Goal: Navigation & Orientation: Find specific page/section

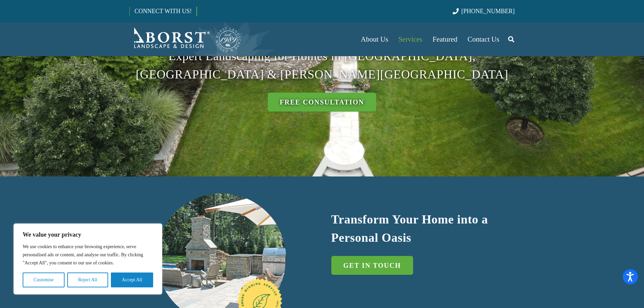
scroll to position [135, 0]
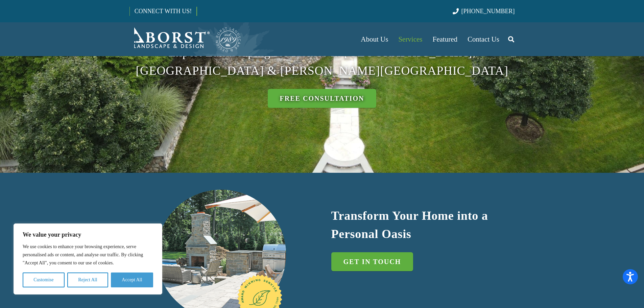
click at [120, 282] on button "Accept All" at bounding box center [132, 280] width 42 height 15
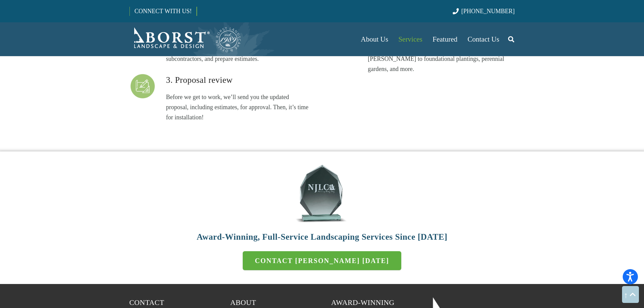
scroll to position [2199, 0]
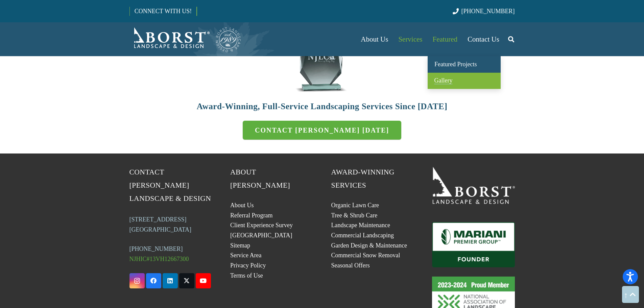
click at [445, 78] on span "Gallery" at bounding box center [444, 80] width 18 height 7
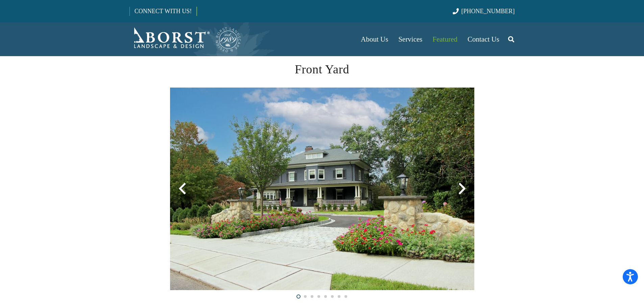
scroll to position [169, 0]
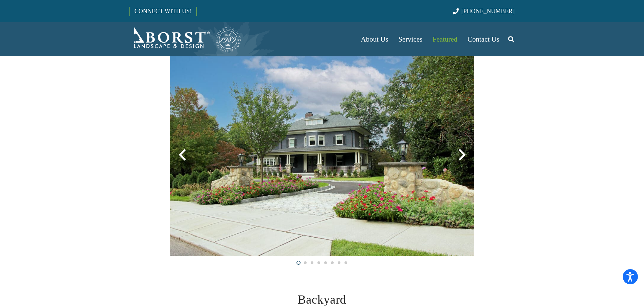
click at [461, 156] on div at bounding box center [462, 155] width 24 height 24
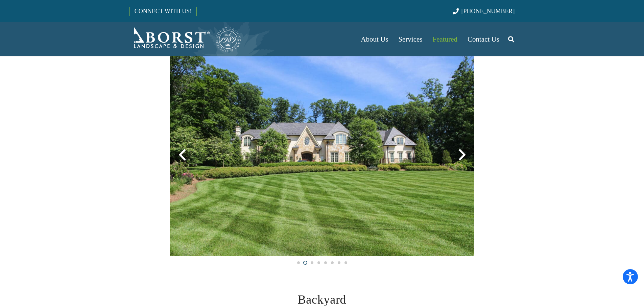
click at [461, 156] on div at bounding box center [462, 155] width 24 height 24
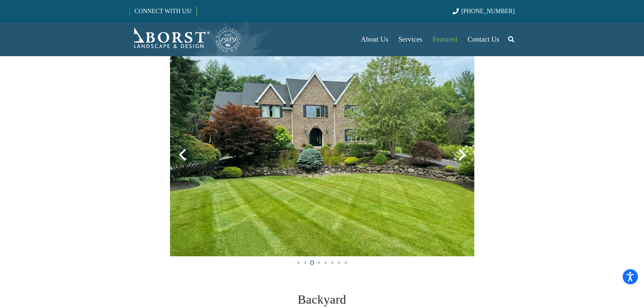
click at [462, 152] on div at bounding box center [462, 155] width 24 height 24
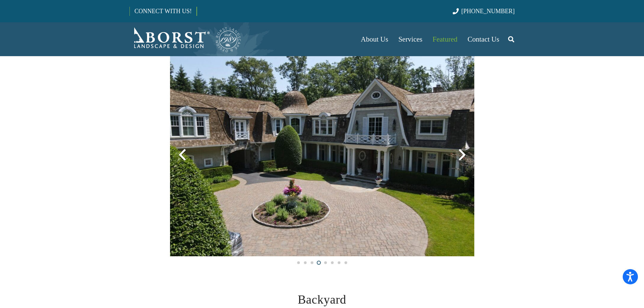
click at [462, 152] on div at bounding box center [462, 155] width 24 height 24
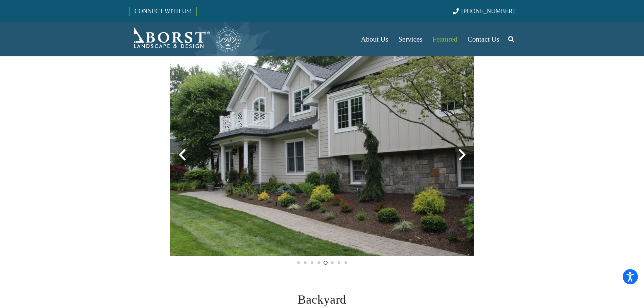
click at [462, 152] on div at bounding box center [462, 155] width 24 height 24
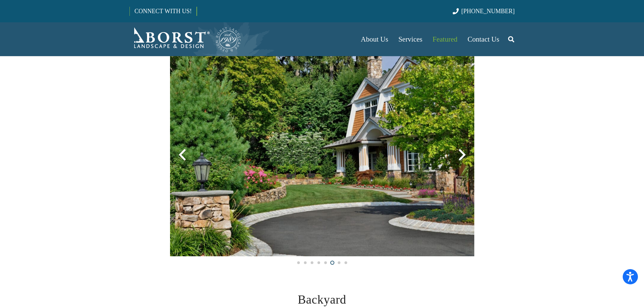
click at [462, 152] on div at bounding box center [462, 155] width 24 height 24
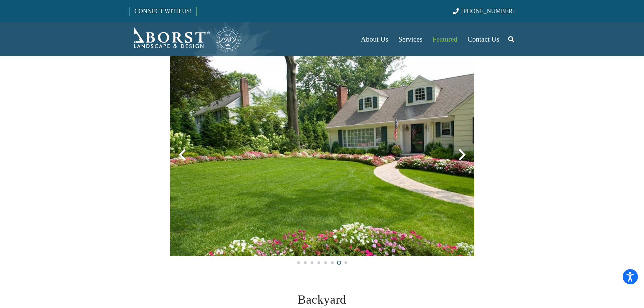
click at [462, 152] on div at bounding box center [462, 155] width 24 height 24
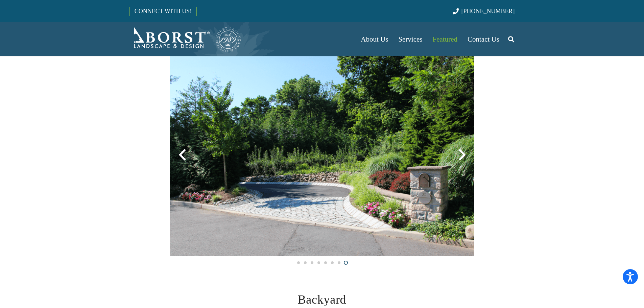
click at [462, 152] on div at bounding box center [462, 155] width 24 height 24
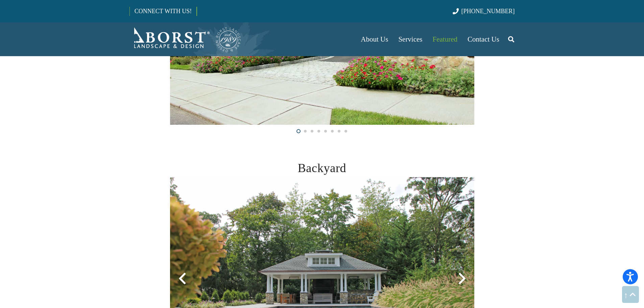
scroll to position [372, 0]
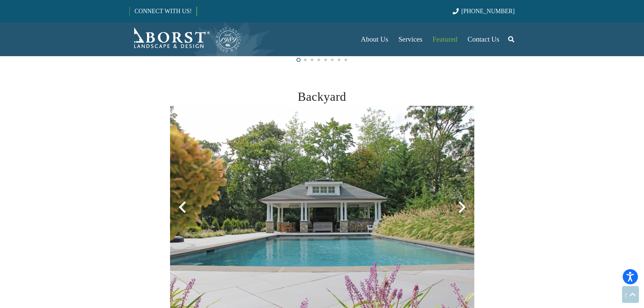
click at [464, 206] on div at bounding box center [462, 207] width 24 height 24
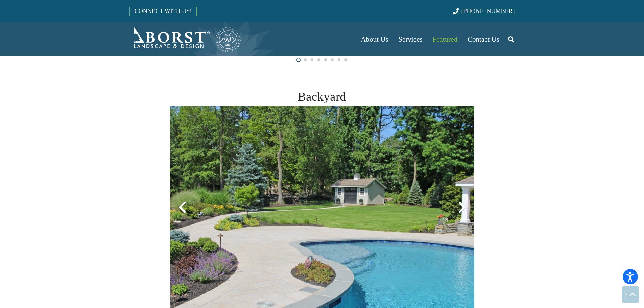
click at [464, 206] on div at bounding box center [462, 207] width 24 height 24
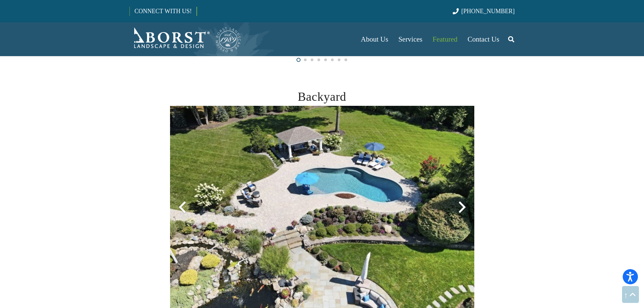
click at [463, 206] on div at bounding box center [462, 207] width 24 height 24
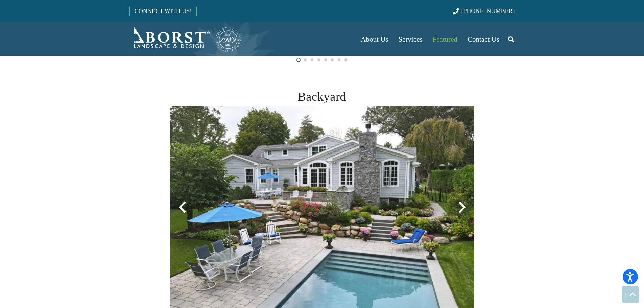
click at [463, 206] on div at bounding box center [462, 207] width 24 height 24
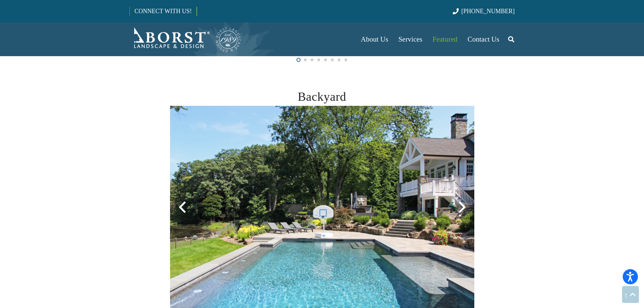
click at [463, 206] on div at bounding box center [462, 207] width 24 height 24
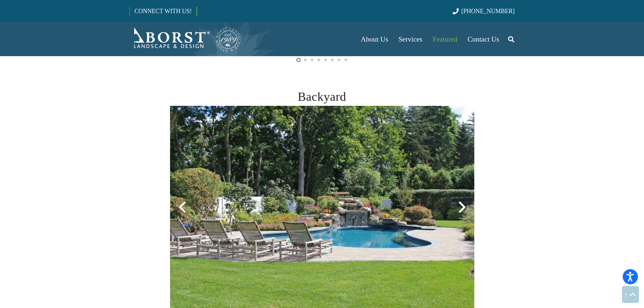
click at [463, 206] on div at bounding box center [462, 207] width 24 height 24
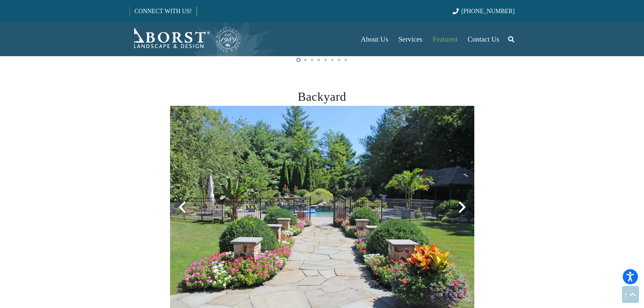
click at [463, 206] on div at bounding box center [462, 207] width 24 height 24
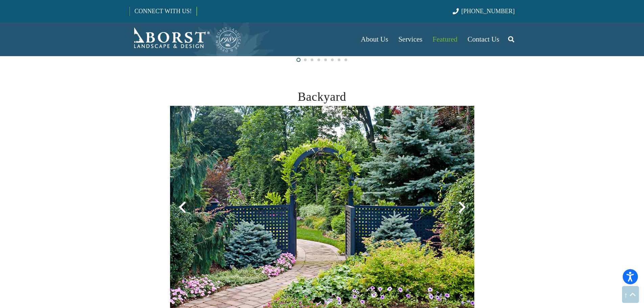
click at [463, 206] on div at bounding box center [462, 207] width 24 height 24
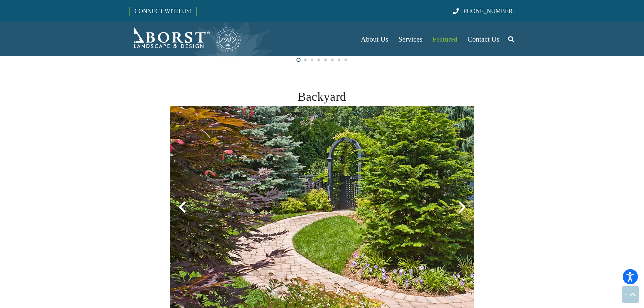
click at [463, 206] on div at bounding box center [462, 207] width 24 height 24
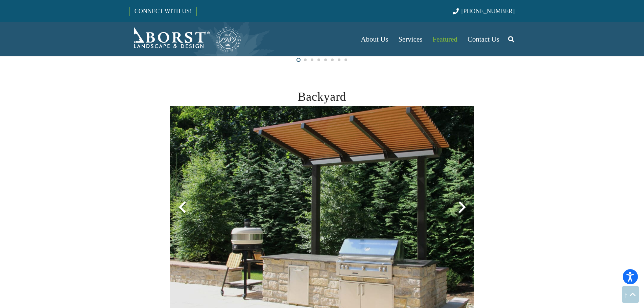
click at [463, 206] on div at bounding box center [462, 207] width 24 height 24
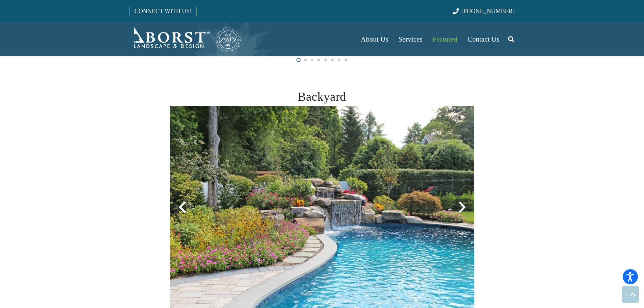
click at [463, 206] on div at bounding box center [462, 207] width 24 height 24
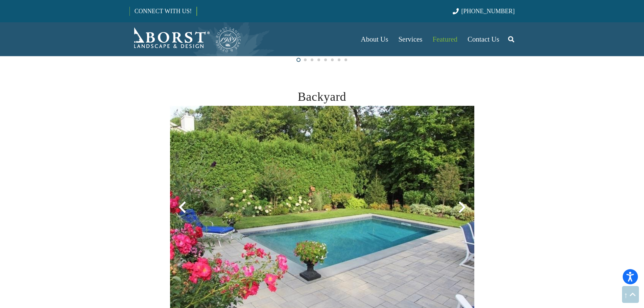
click at [463, 206] on div at bounding box center [462, 207] width 24 height 24
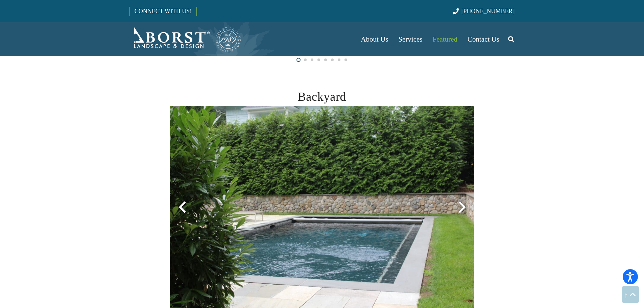
click at [463, 206] on div at bounding box center [462, 207] width 24 height 24
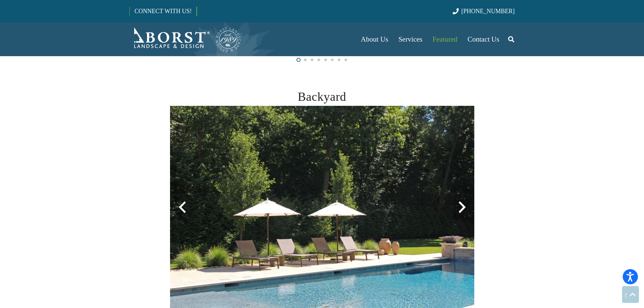
click at [463, 206] on div at bounding box center [462, 207] width 24 height 24
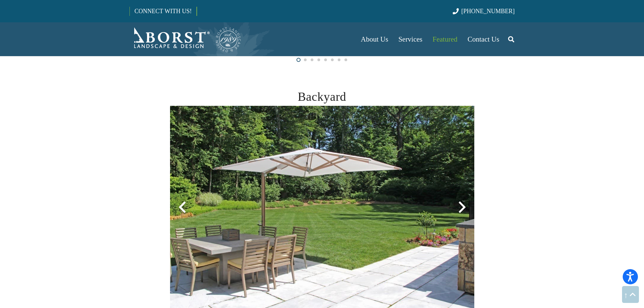
click at [463, 206] on div at bounding box center [462, 207] width 24 height 24
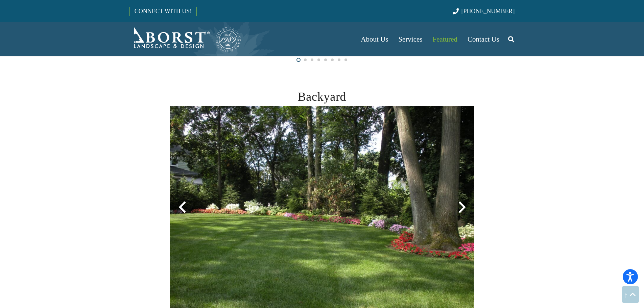
scroll to position [677, 0]
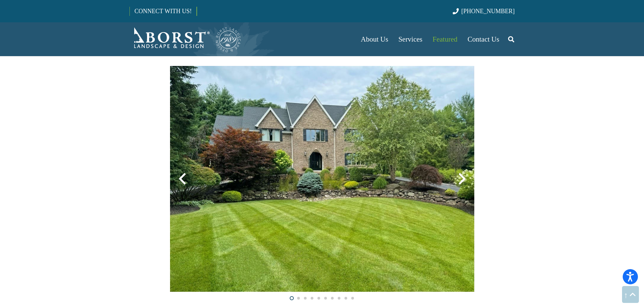
click at [464, 177] on div at bounding box center [462, 179] width 24 height 24
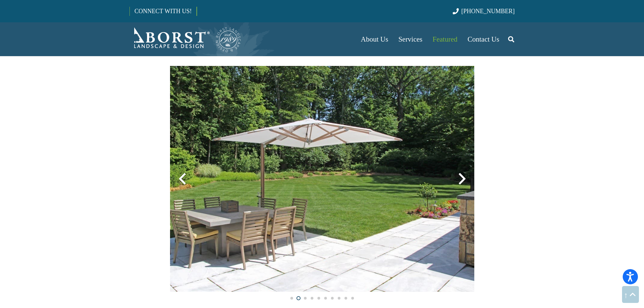
click at [464, 177] on div at bounding box center [462, 179] width 24 height 24
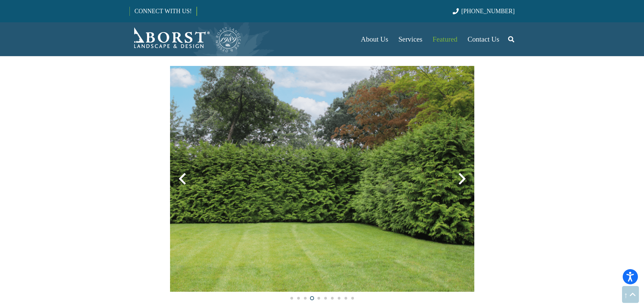
click at [464, 177] on div at bounding box center [462, 179] width 24 height 24
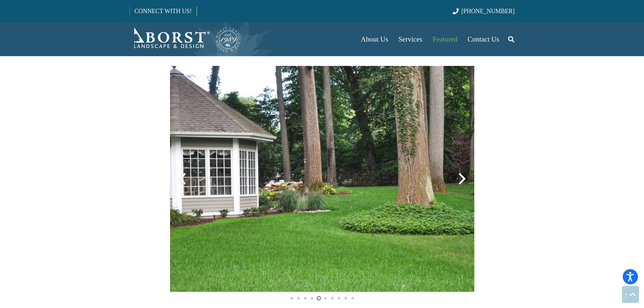
click at [464, 177] on div at bounding box center [462, 179] width 24 height 24
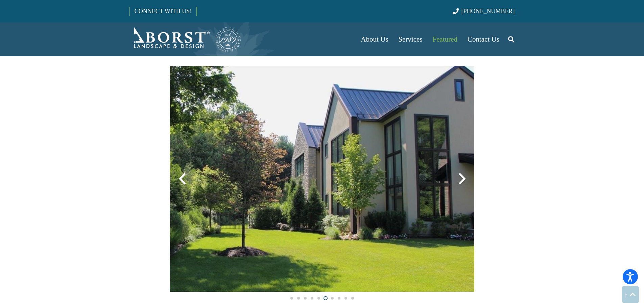
click at [464, 177] on div at bounding box center [462, 179] width 24 height 24
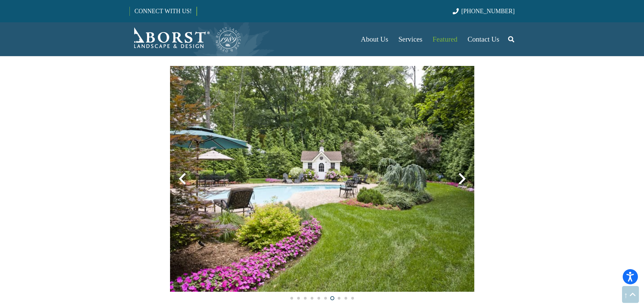
click at [464, 177] on div at bounding box center [462, 179] width 24 height 24
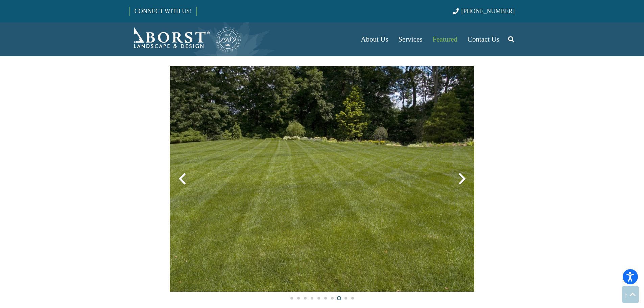
click at [464, 177] on div at bounding box center [462, 179] width 24 height 24
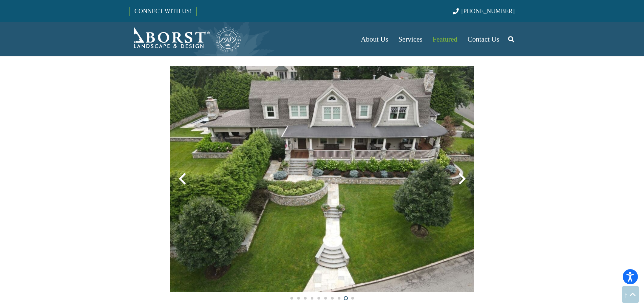
click at [464, 177] on div at bounding box center [462, 179] width 24 height 24
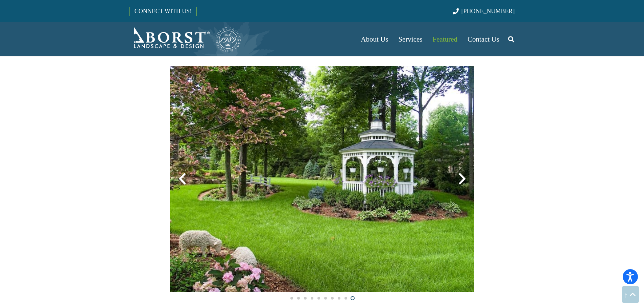
click at [464, 177] on div at bounding box center [462, 179] width 24 height 24
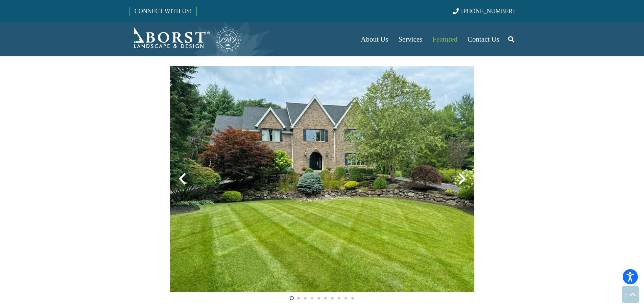
click at [464, 177] on div at bounding box center [462, 179] width 24 height 24
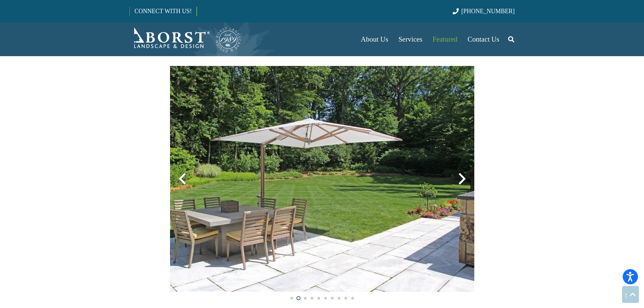
click at [464, 177] on div at bounding box center [462, 179] width 24 height 24
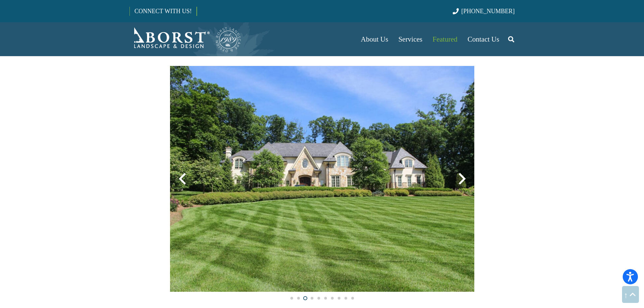
click at [464, 177] on div at bounding box center [462, 179] width 24 height 24
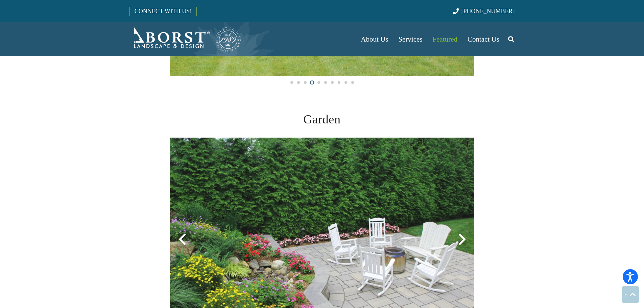
scroll to position [981, 0]
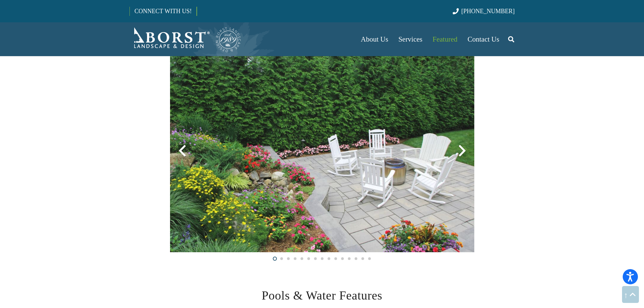
click at [462, 151] on div at bounding box center [462, 151] width 24 height 24
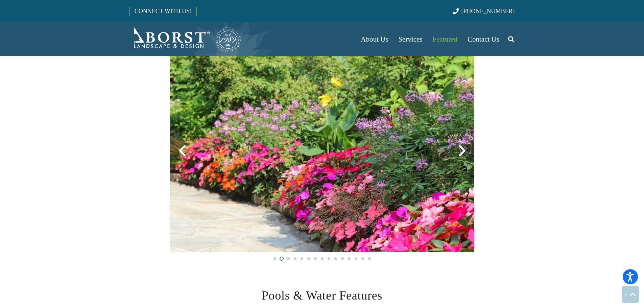
click at [462, 151] on div at bounding box center [462, 151] width 24 height 24
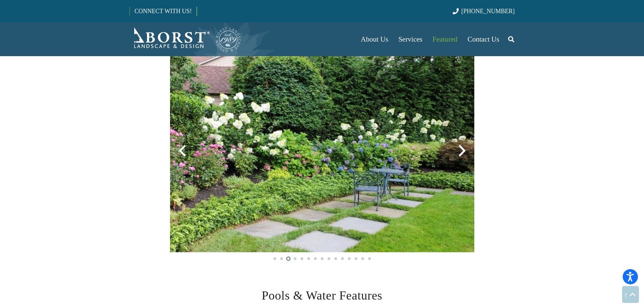
click at [462, 151] on div at bounding box center [462, 151] width 24 height 24
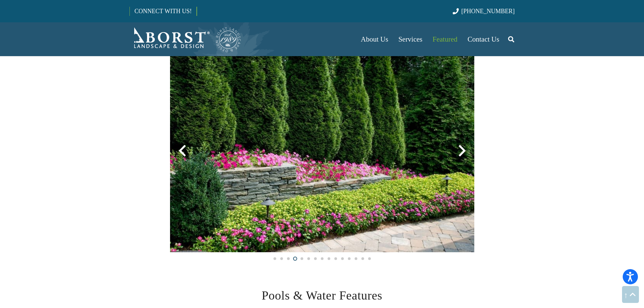
click at [462, 151] on div at bounding box center [462, 151] width 24 height 24
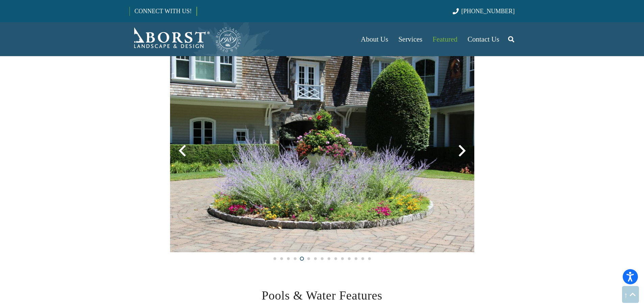
click at [462, 151] on div at bounding box center [462, 151] width 24 height 24
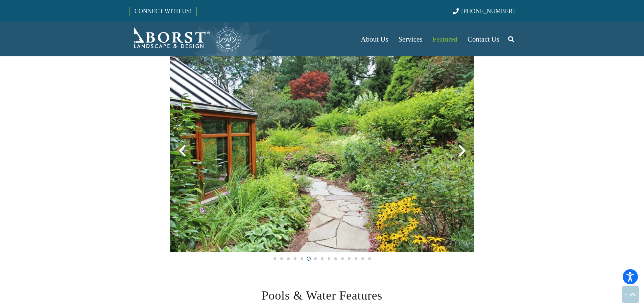
click at [462, 151] on div at bounding box center [462, 151] width 24 height 24
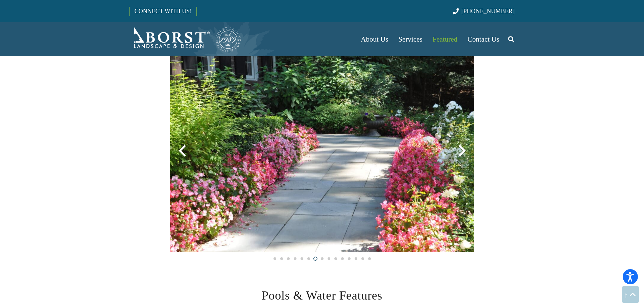
click at [462, 151] on div at bounding box center [462, 151] width 24 height 24
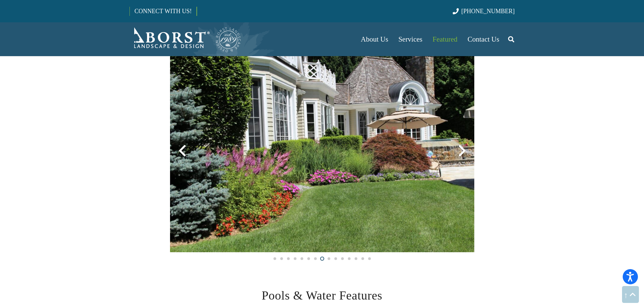
click at [462, 151] on div at bounding box center [462, 151] width 24 height 24
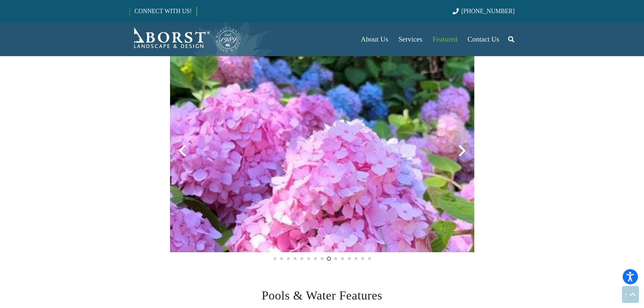
click at [462, 151] on div at bounding box center [462, 151] width 24 height 24
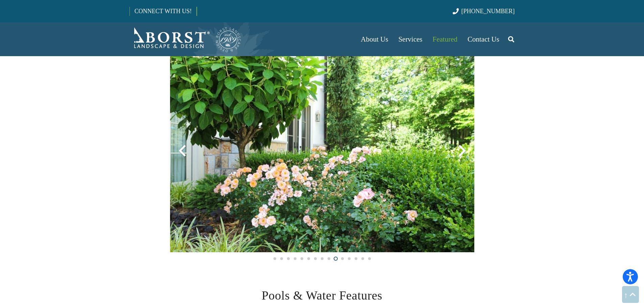
click at [462, 151] on div at bounding box center [462, 151] width 24 height 24
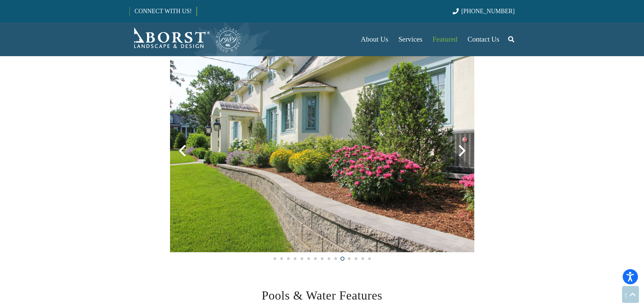
click at [462, 151] on div at bounding box center [462, 151] width 24 height 24
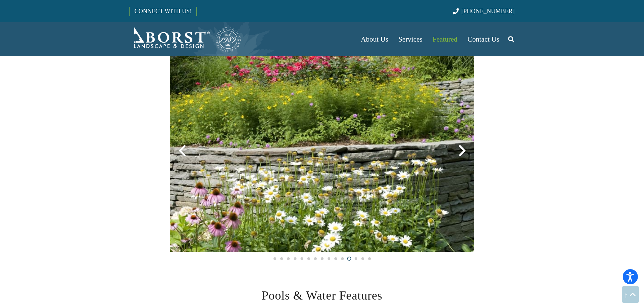
click at [462, 151] on div at bounding box center [462, 151] width 24 height 24
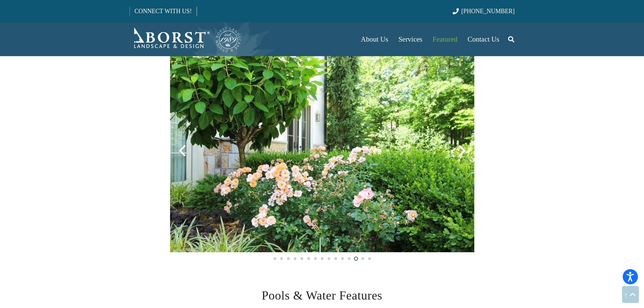
click at [462, 151] on div at bounding box center [462, 151] width 24 height 24
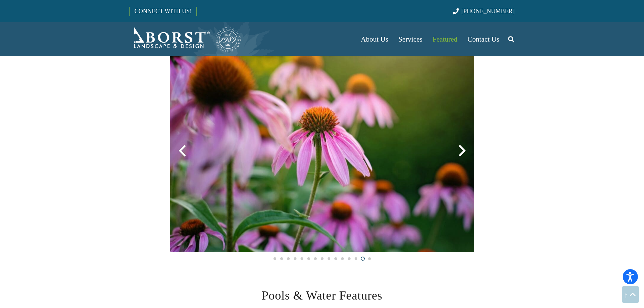
click at [462, 151] on div at bounding box center [462, 151] width 24 height 24
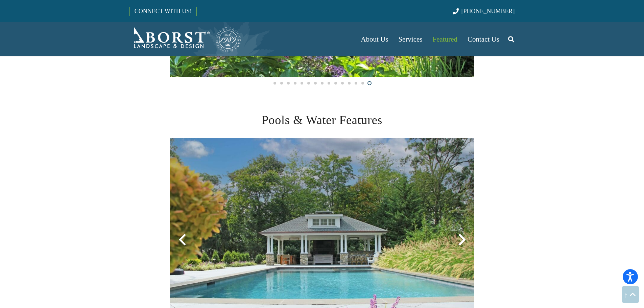
scroll to position [1218, 0]
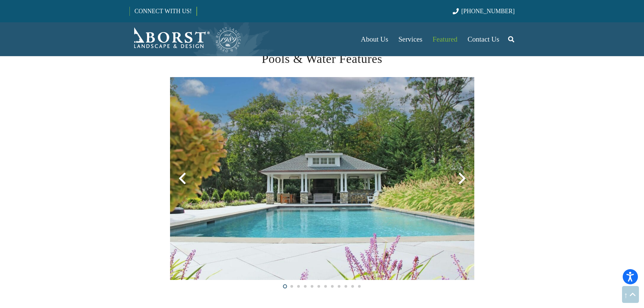
click at [462, 174] on div at bounding box center [462, 178] width 24 height 24
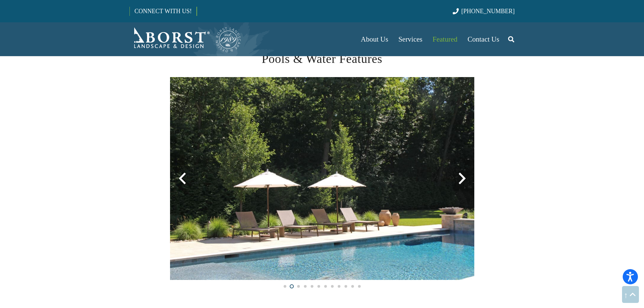
click at [462, 174] on div at bounding box center [462, 178] width 24 height 24
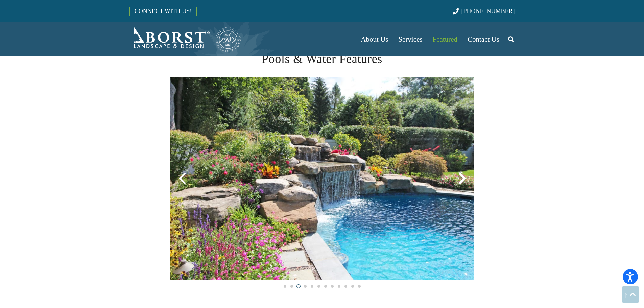
click at [462, 174] on div at bounding box center [462, 178] width 24 height 24
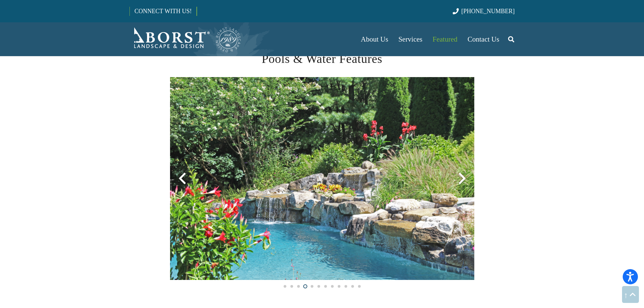
click at [462, 174] on div at bounding box center [462, 178] width 24 height 24
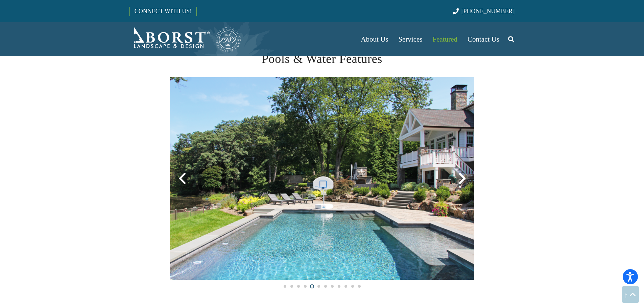
click at [462, 174] on div at bounding box center [462, 178] width 24 height 24
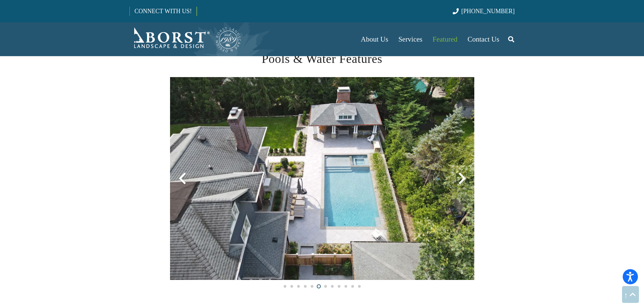
click at [462, 174] on div at bounding box center [462, 178] width 24 height 24
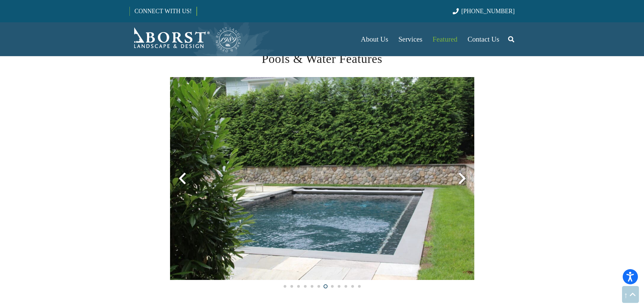
click at [462, 174] on div at bounding box center [462, 178] width 24 height 24
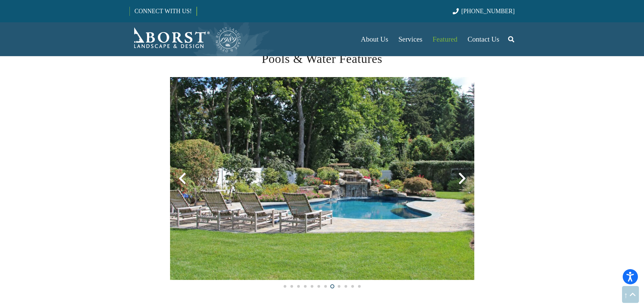
click at [462, 174] on div at bounding box center [462, 178] width 24 height 24
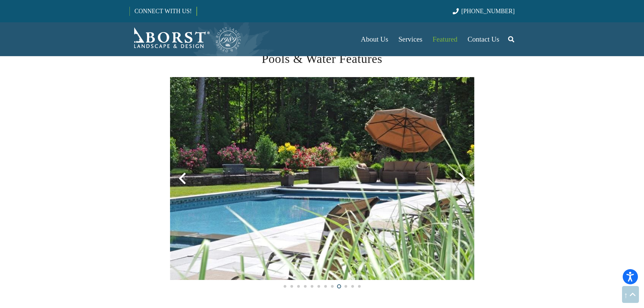
click at [462, 174] on div at bounding box center [462, 178] width 24 height 24
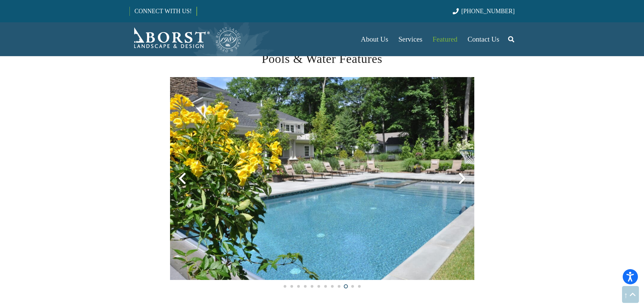
click at [462, 174] on div at bounding box center [462, 178] width 24 height 24
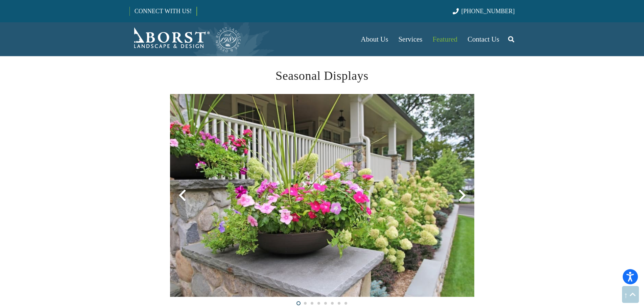
scroll to position [1455, 0]
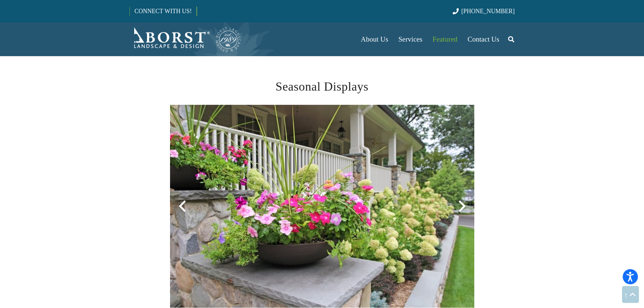
click at [465, 211] on div at bounding box center [462, 206] width 24 height 24
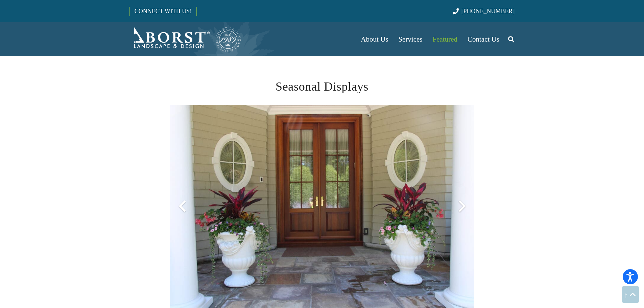
click at [463, 207] on div at bounding box center [462, 206] width 24 height 24
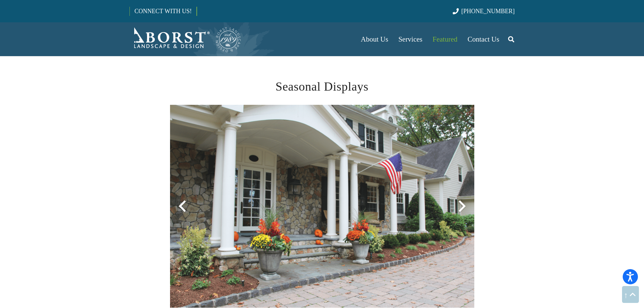
click at [463, 207] on div at bounding box center [462, 206] width 24 height 24
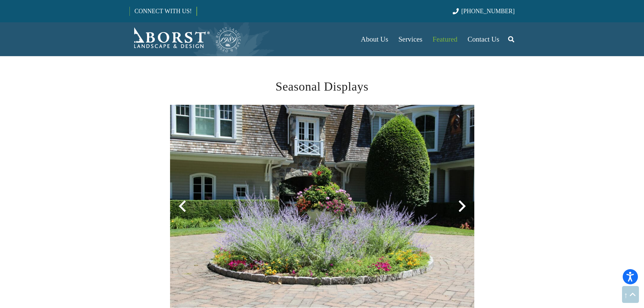
click at [463, 207] on div at bounding box center [462, 206] width 24 height 24
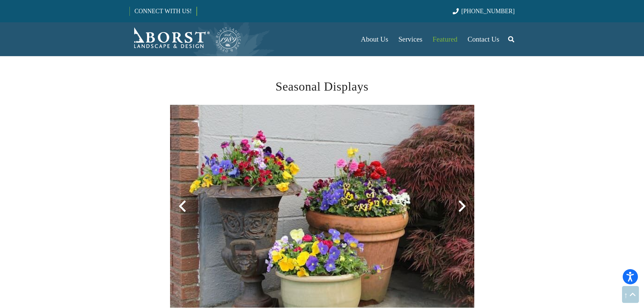
click at [463, 207] on div at bounding box center [462, 206] width 24 height 24
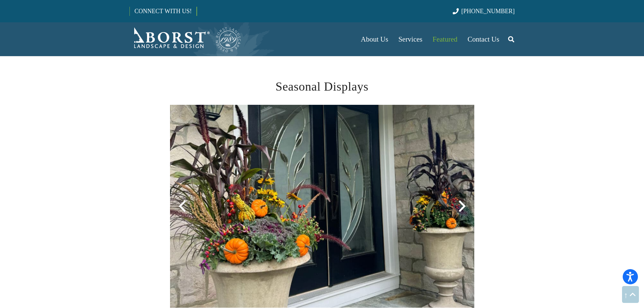
click at [463, 207] on div at bounding box center [462, 206] width 24 height 24
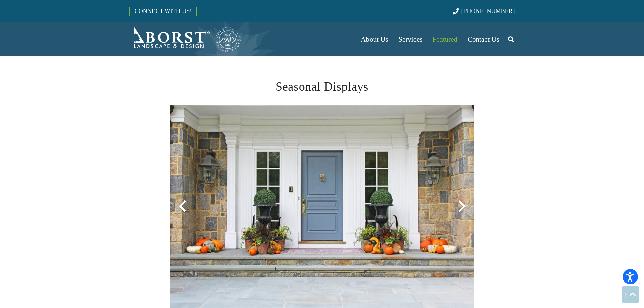
click at [463, 207] on div at bounding box center [462, 206] width 24 height 24
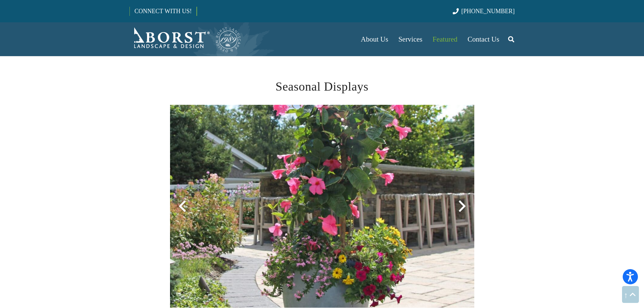
click at [463, 207] on div at bounding box center [462, 206] width 24 height 24
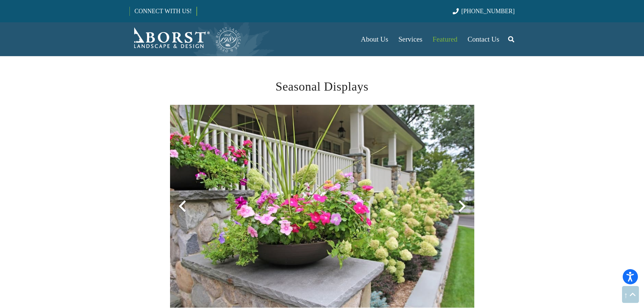
click at [463, 207] on div at bounding box center [462, 206] width 24 height 24
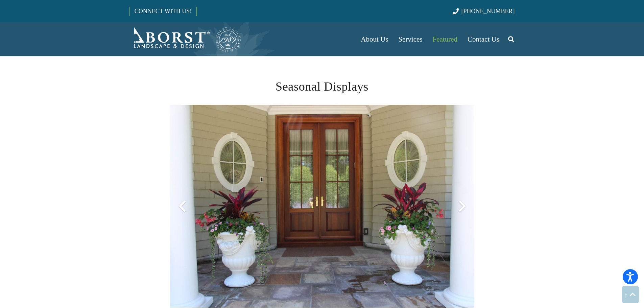
click at [463, 207] on div at bounding box center [462, 206] width 24 height 24
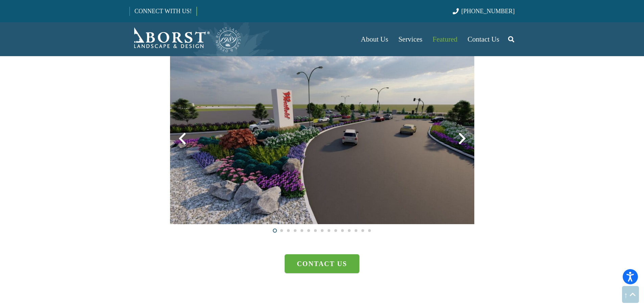
scroll to position [1759, 0]
